Goal: Information Seeking & Learning: Learn about a topic

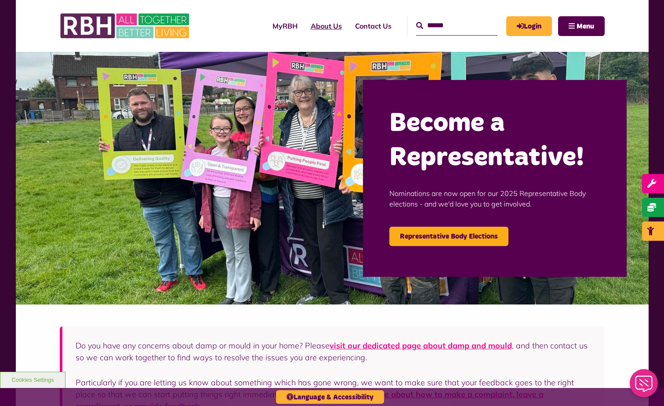
click at [318, 27] on link "About Us" at bounding box center [326, 26] width 44 height 24
